Goal: Task Accomplishment & Management: Use online tool/utility

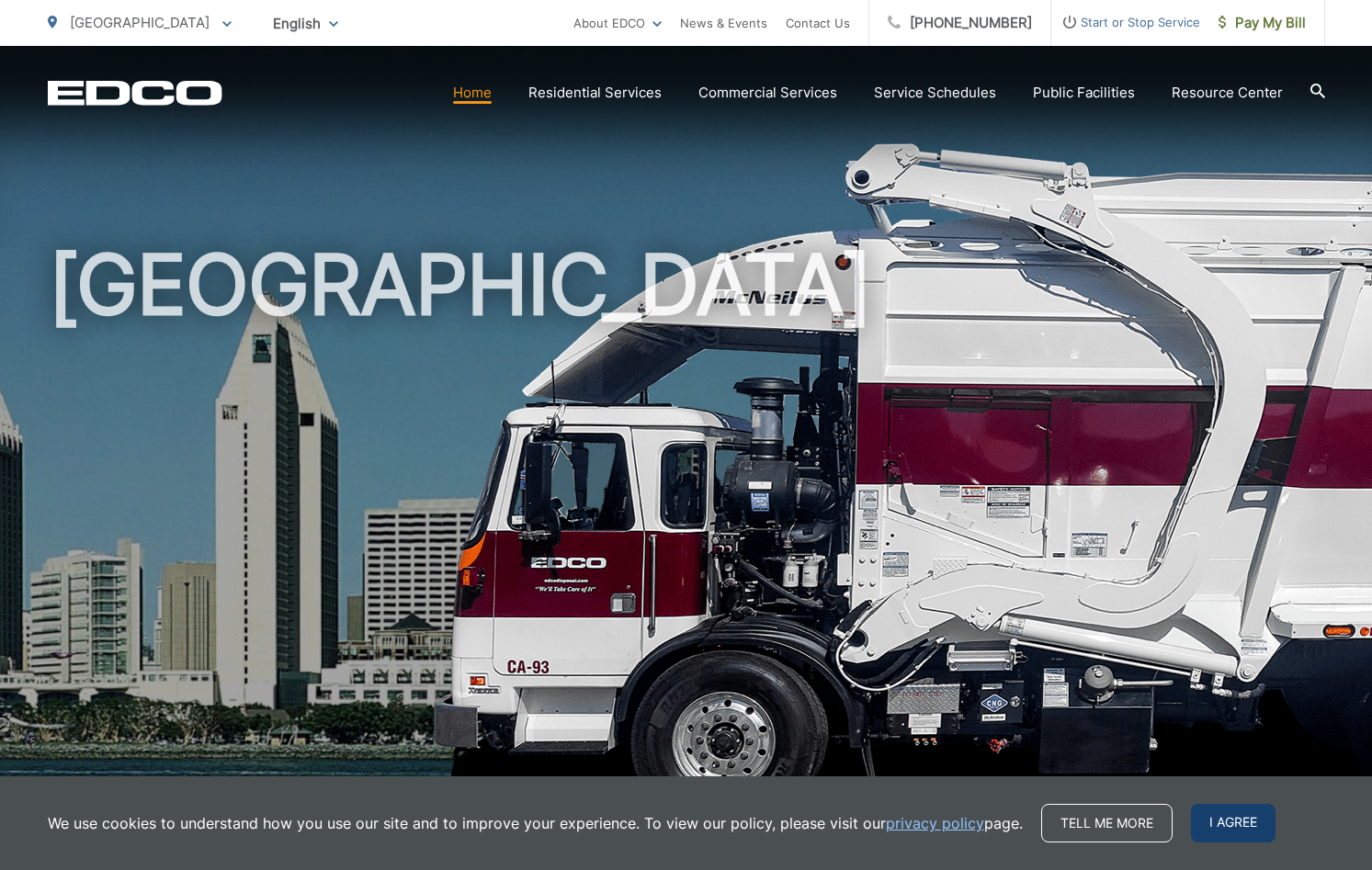
click at [1220, 828] on span "I agree" at bounding box center [1233, 824] width 84 height 39
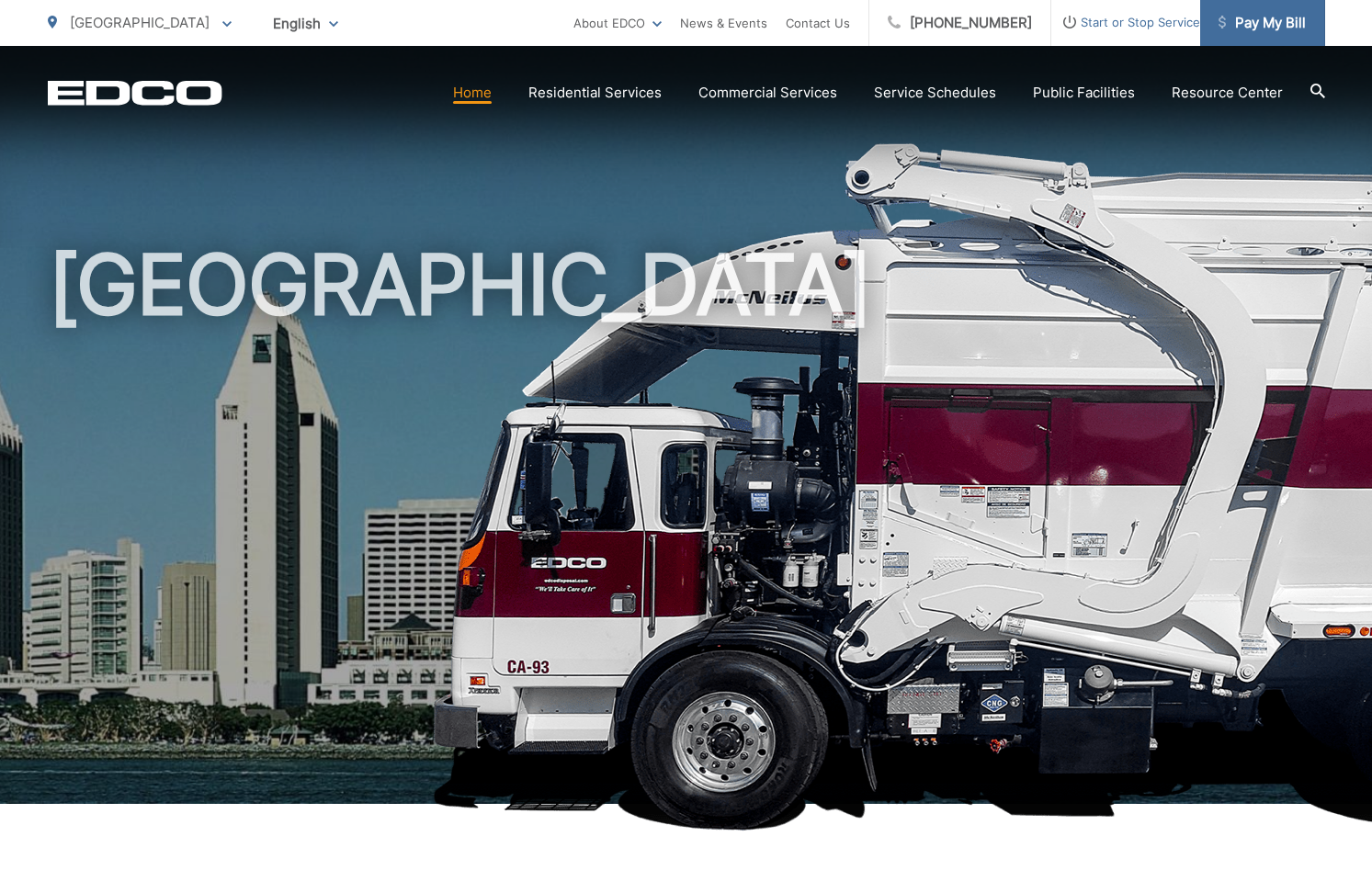
click at [1281, 15] on span "Pay My Bill" at bounding box center [1263, 22] width 87 height 22
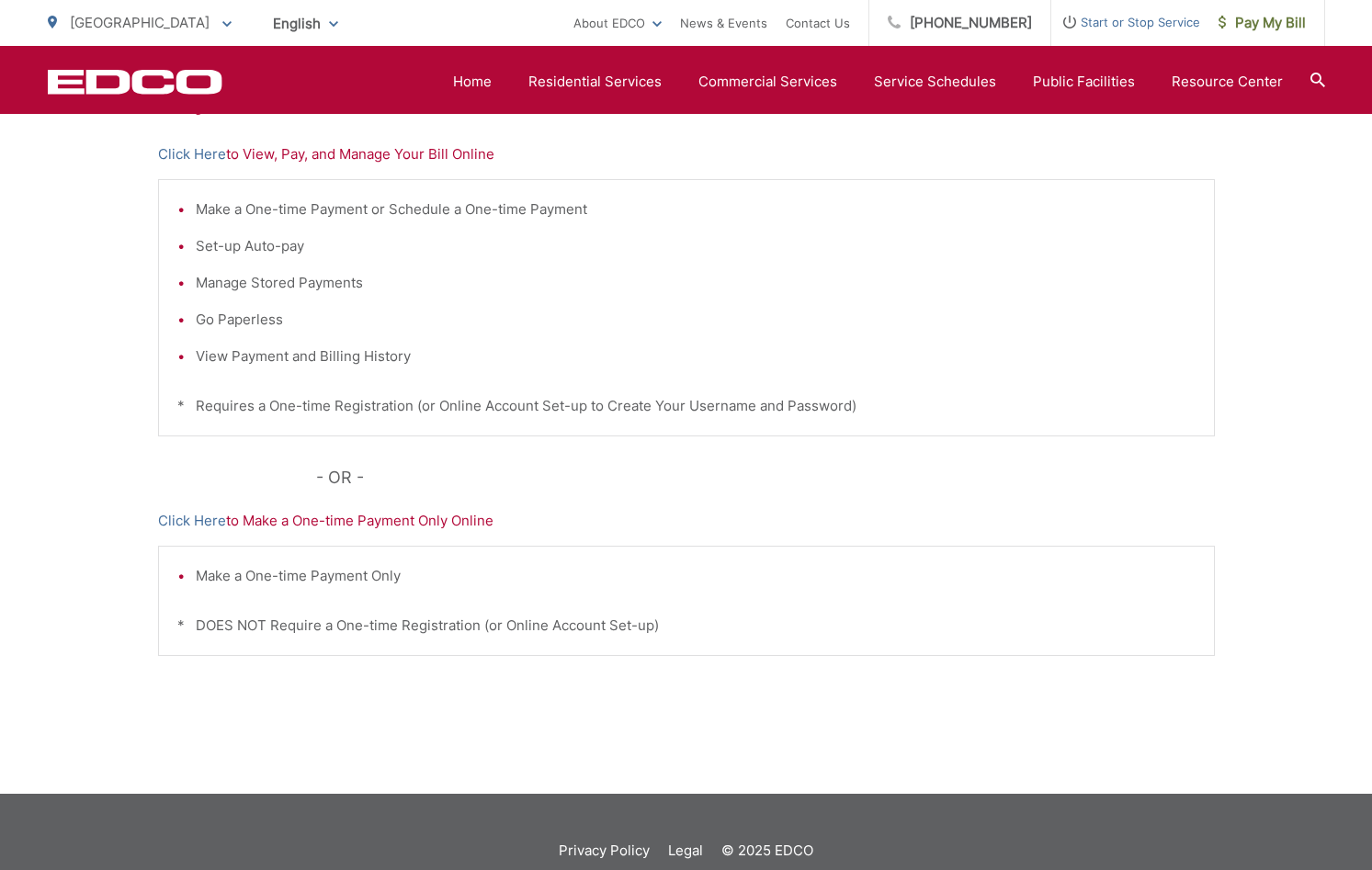
scroll to position [371, 0]
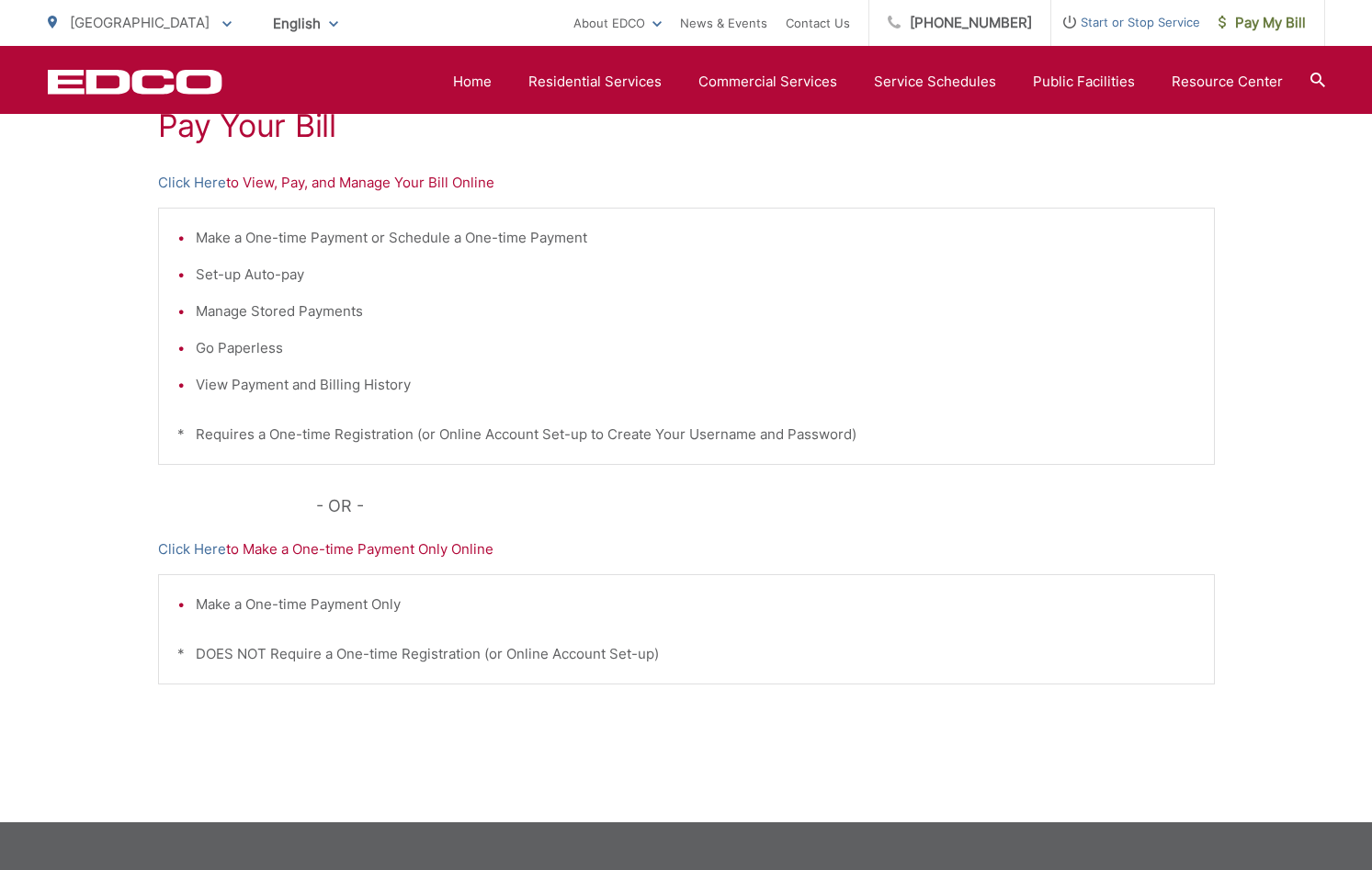
click at [339, 186] on p "Click Here to View, Pay, and Manage Your Bill Online" at bounding box center [686, 183] width 1057 height 22
click at [181, 182] on link "Click Here" at bounding box center [192, 183] width 68 height 22
